Goal: Transaction & Acquisition: Book appointment/travel/reservation

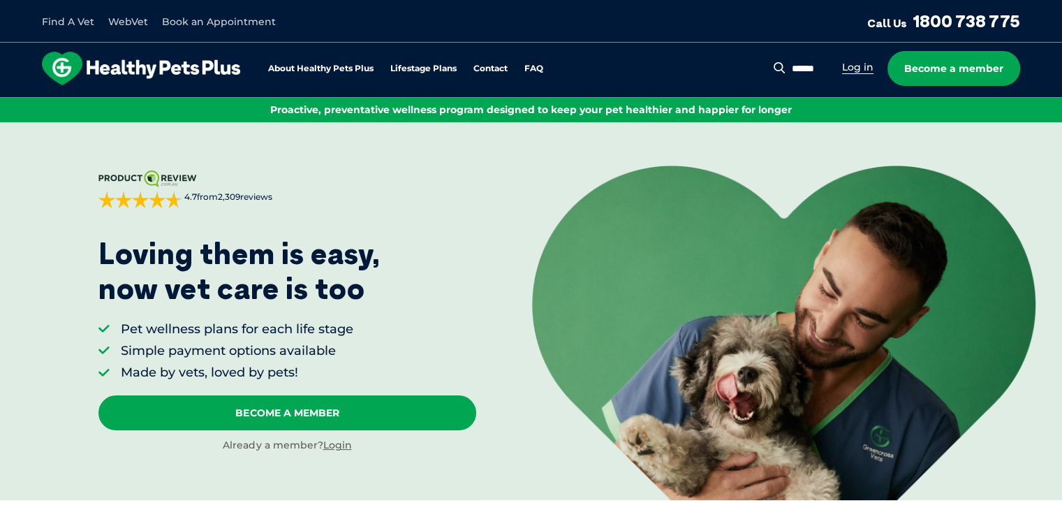
click at [851, 66] on link "Log in" at bounding box center [857, 67] width 31 height 13
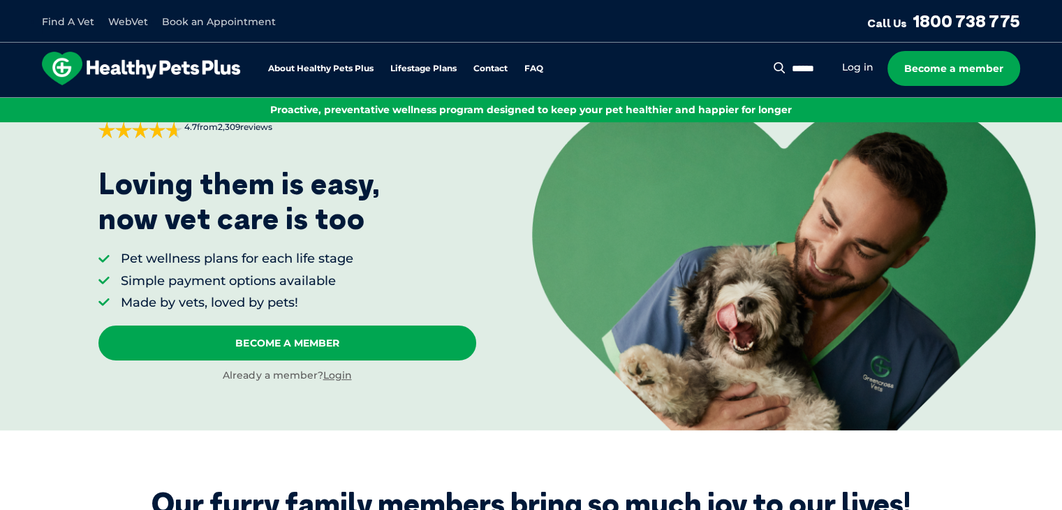
scroll to position [31, 0]
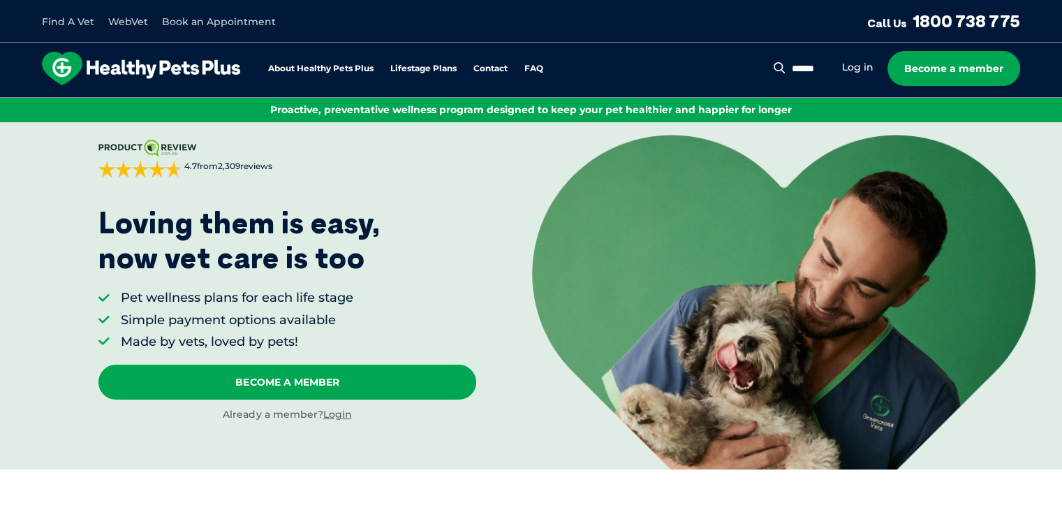
drag, startPoint x: 637, startPoint y: 300, endPoint x: 643, endPoint y: 294, distance: 8.4
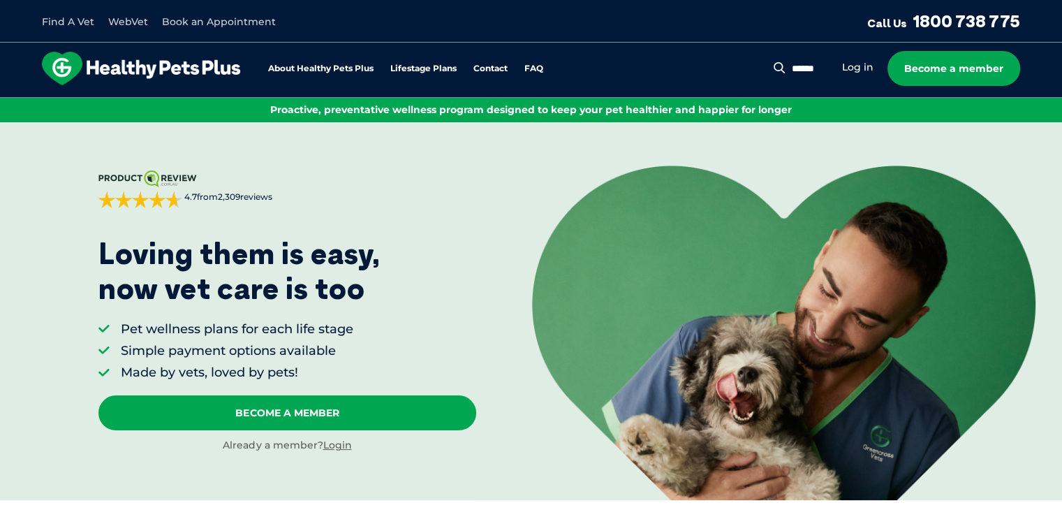
drag, startPoint x: 643, startPoint y: 294, endPoint x: 550, endPoint y: 230, distance: 113.5
click at [550, 230] on img at bounding box center [784, 333] width 504 height 335
click at [228, 22] on link "Book an Appointment" at bounding box center [219, 21] width 114 height 13
